Goal: Information Seeking & Learning: Learn about a topic

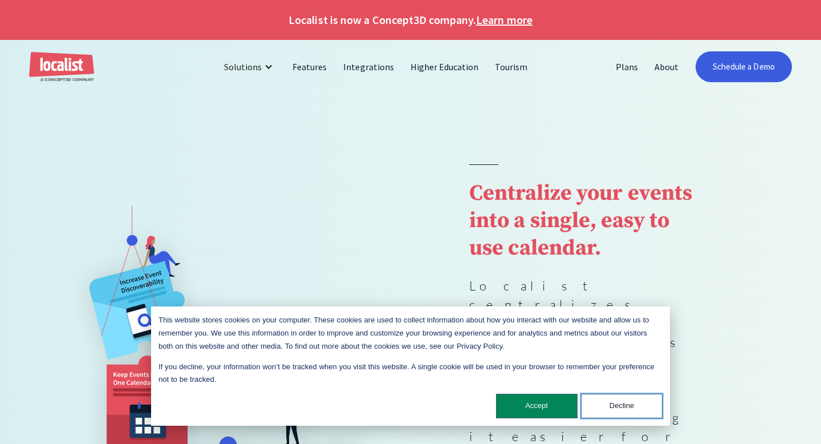
click at [604, 408] on button "Decline" at bounding box center [622, 406] width 82 height 25
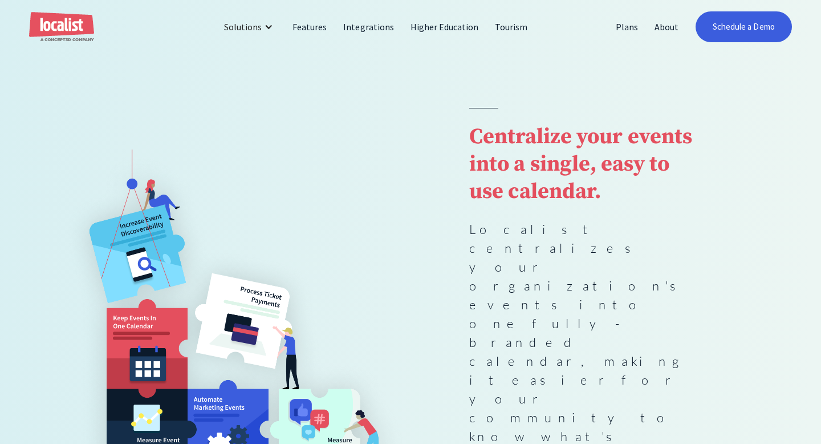
scroll to position [58, 0]
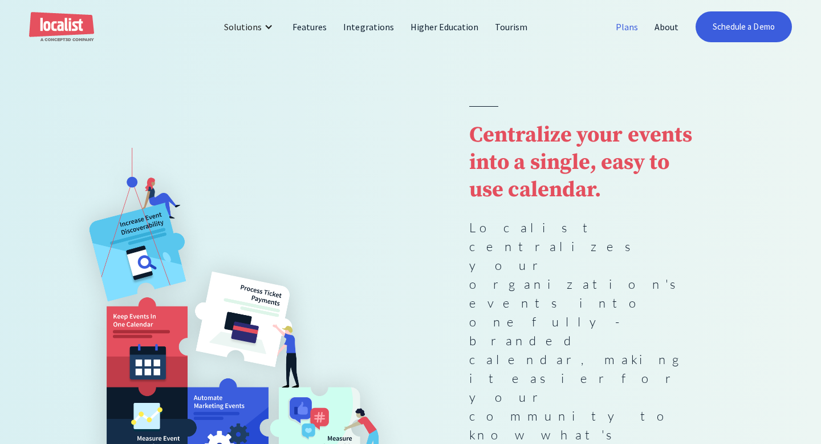
click at [631, 26] on link "Plans" at bounding box center [627, 26] width 39 height 27
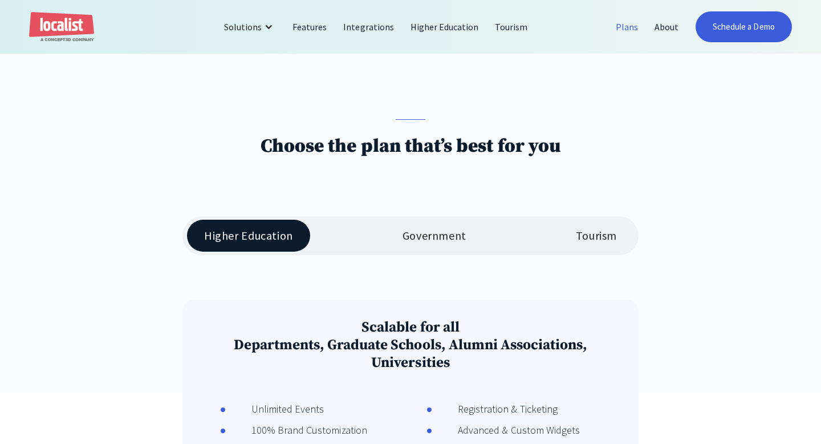
scroll to position [119, 0]
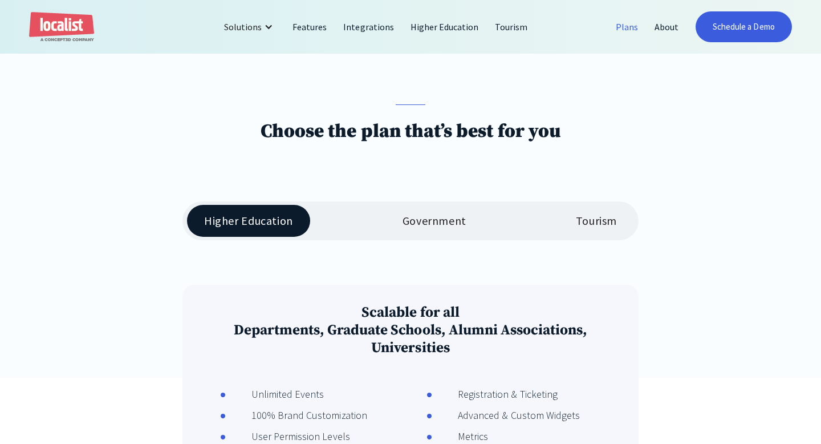
click at [427, 219] on div "Government" at bounding box center [435, 221] width 64 height 14
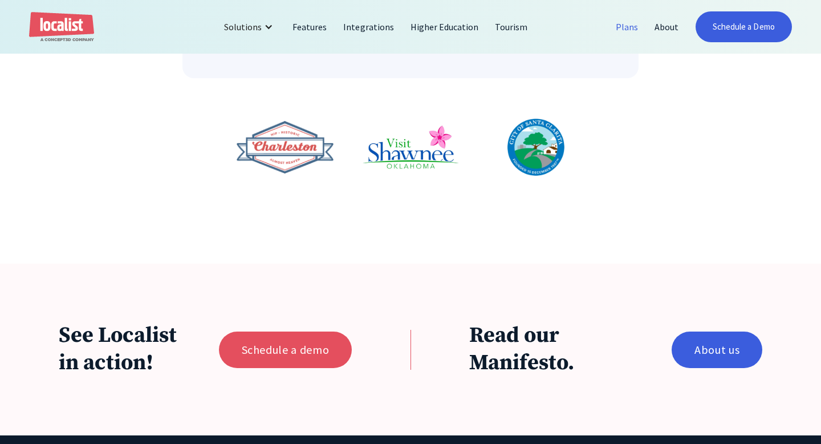
scroll to position [670, 0]
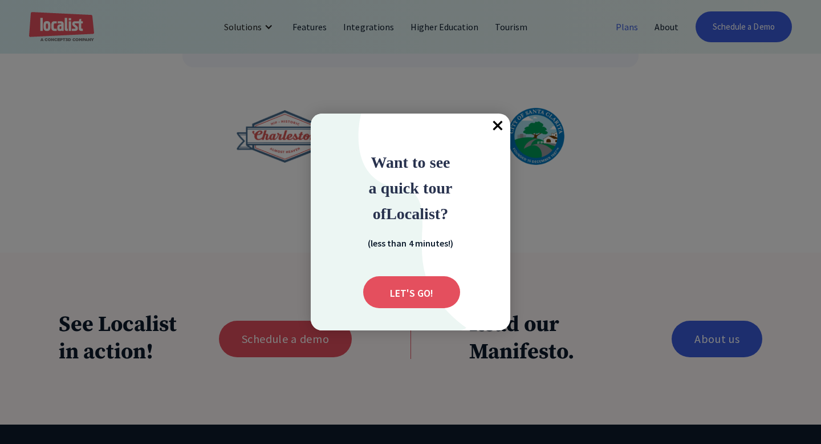
click at [496, 123] on span "×" at bounding box center [497, 125] width 25 height 25
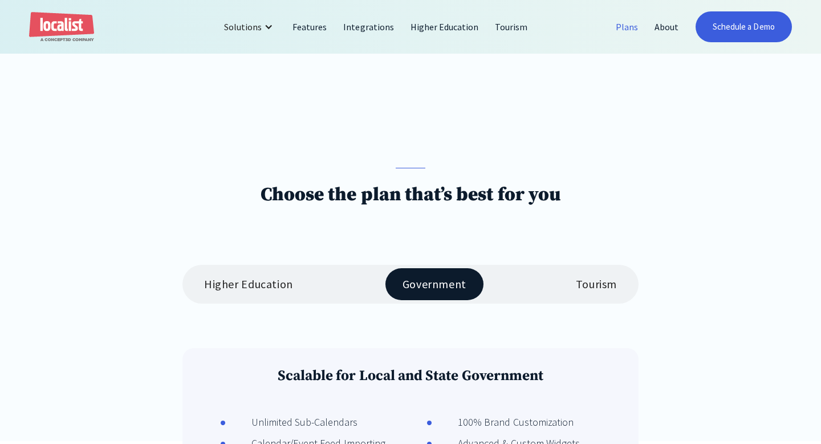
scroll to position [0, 0]
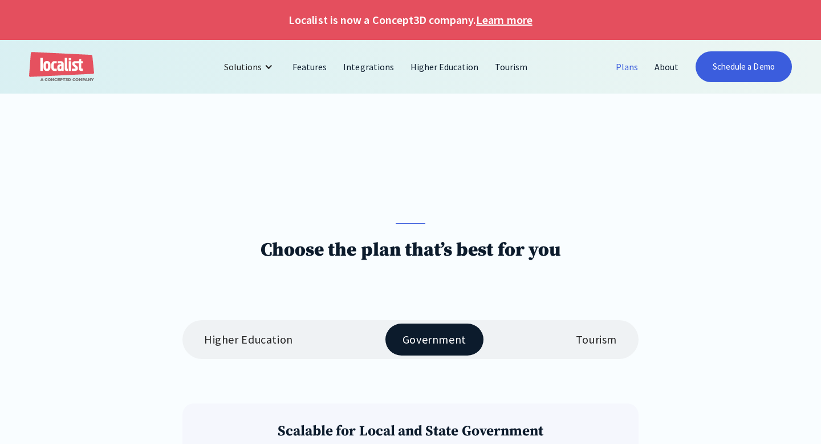
click at [61, 58] on img "home" at bounding box center [61, 67] width 65 height 30
